Goal: Transaction & Acquisition: Subscribe to service/newsletter

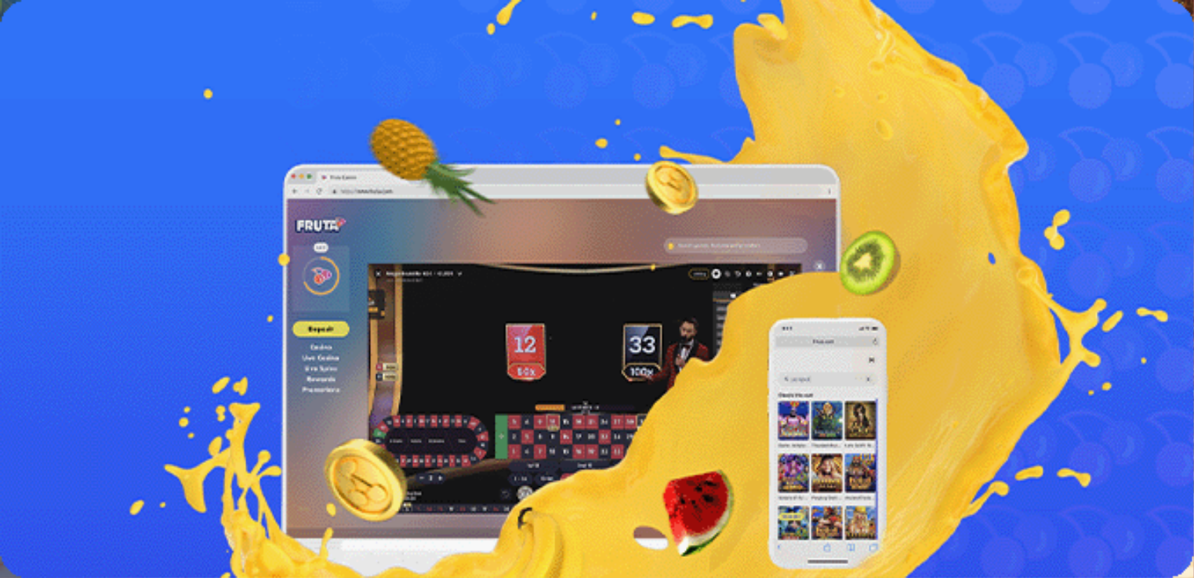
click at [119, 65] on button "Kirjaudu" at bounding box center [108, 57] width 51 height 16
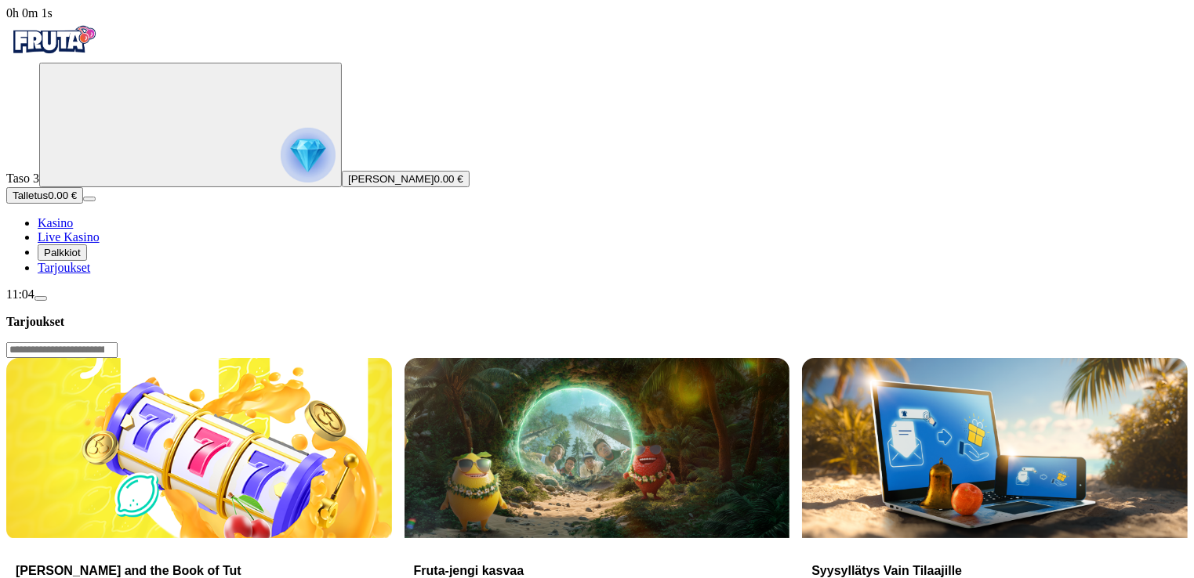
click at [81, 259] on span "Palkkiot" at bounding box center [62, 253] width 37 height 12
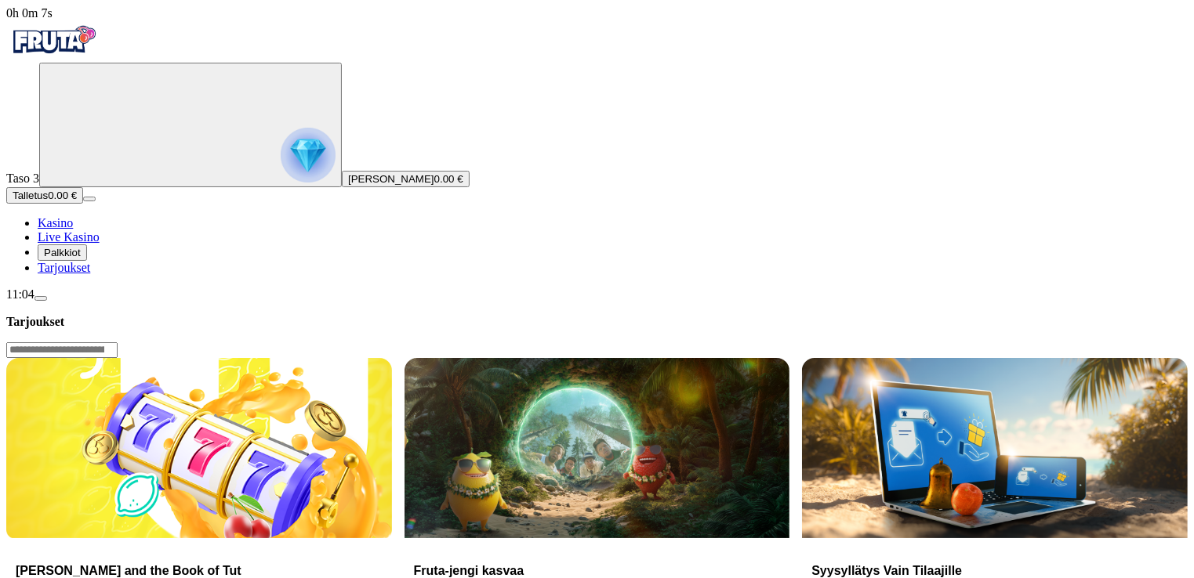
click at [90, 274] on span "Tarjoukset" at bounding box center [64, 267] width 53 height 13
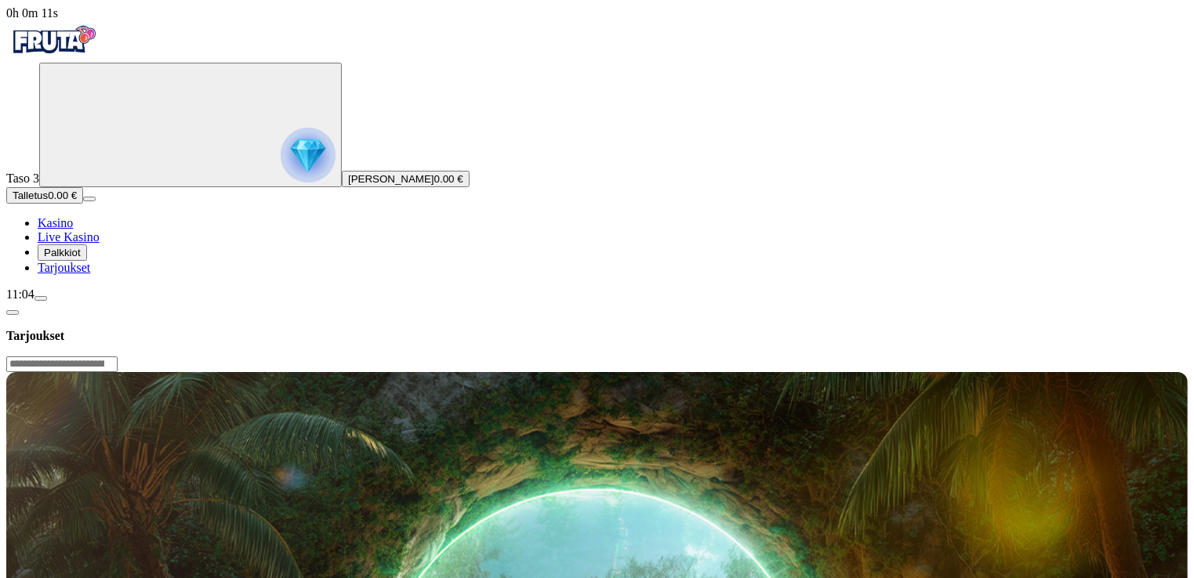
scroll to position [208, 0]
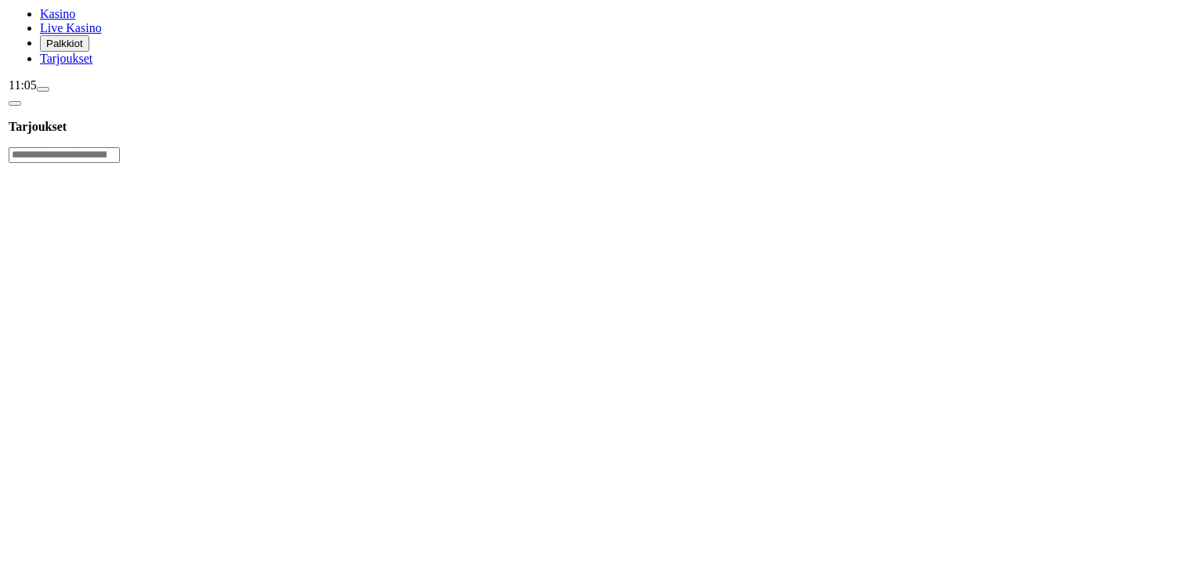
scroll to position [523, 0]
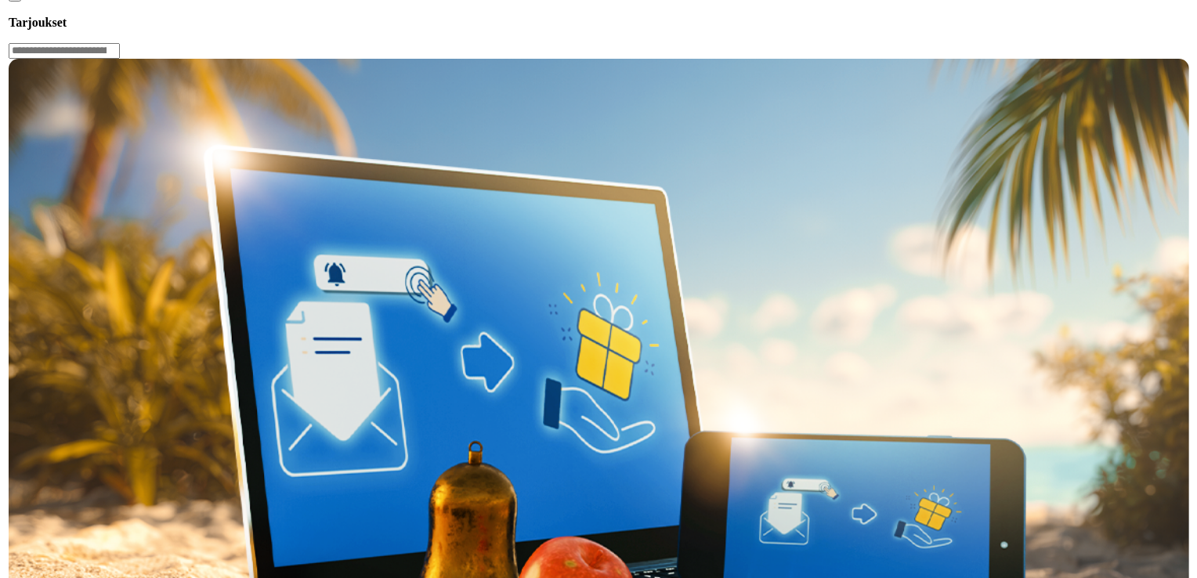
scroll to position [731, 0]
